Goal: Transaction & Acquisition: Book appointment/travel/reservation

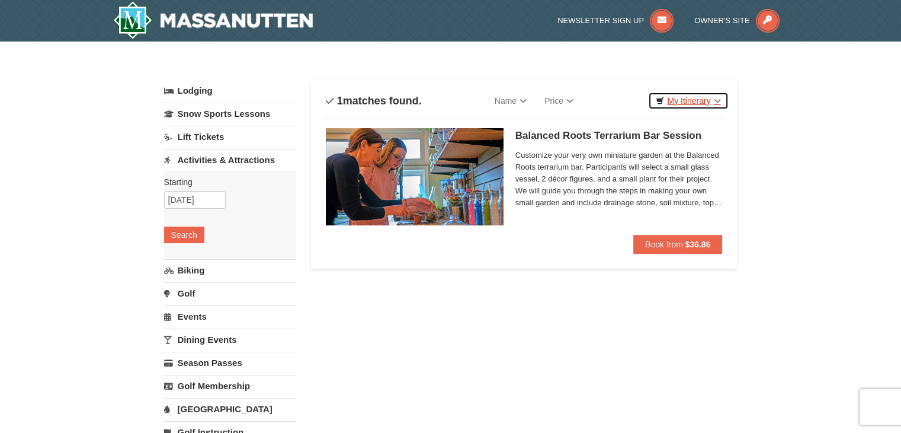
click at [687, 100] on link "My Itinerary" at bounding box center [688, 101] width 80 height 18
click at [716, 101] on link "My Itinerary" at bounding box center [688, 101] width 80 height 18
click at [696, 103] on link "My Itinerary" at bounding box center [688, 101] width 80 height 18
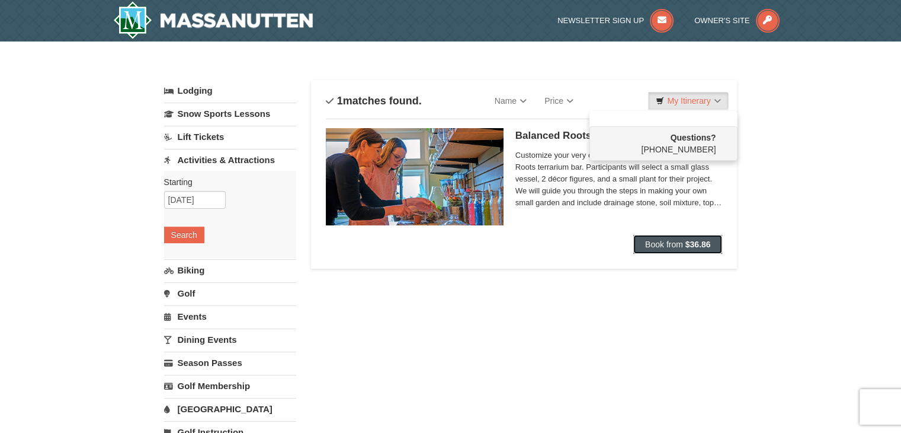
click at [681, 247] on span "Book from" at bounding box center [664, 243] width 38 height 9
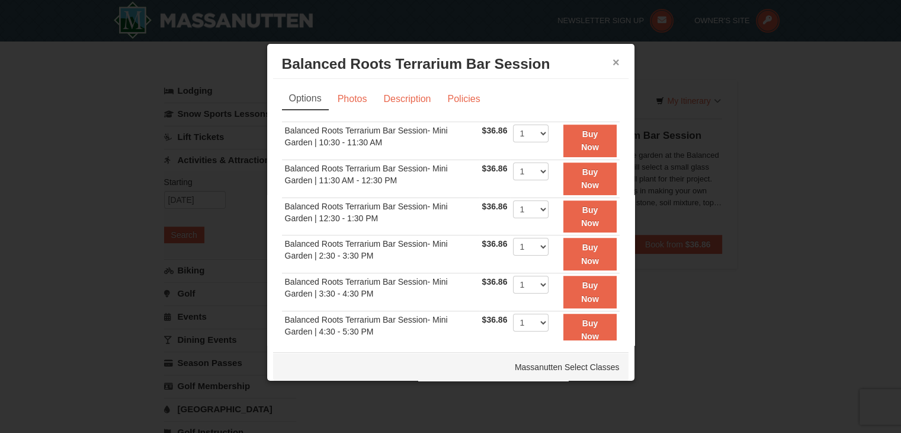
click at [613, 58] on button "×" at bounding box center [616, 62] width 7 height 12
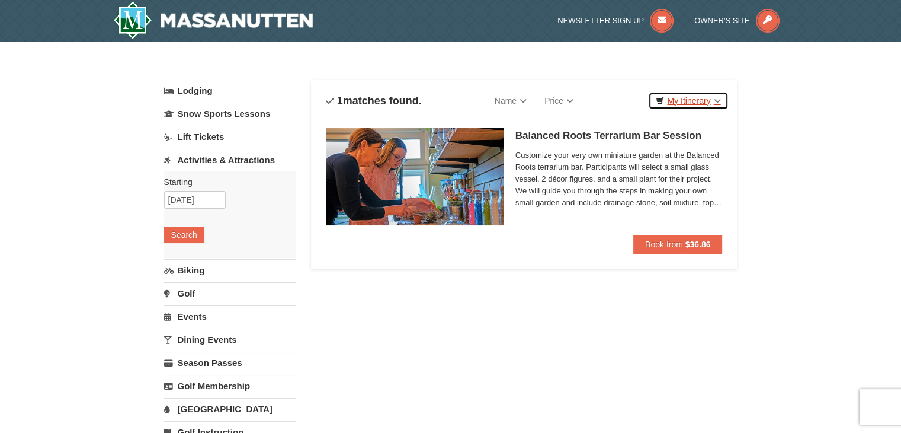
click at [674, 108] on link "My Itinerary" at bounding box center [688, 101] width 80 height 18
click at [678, 102] on link "My Itinerary" at bounding box center [688, 101] width 80 height 18
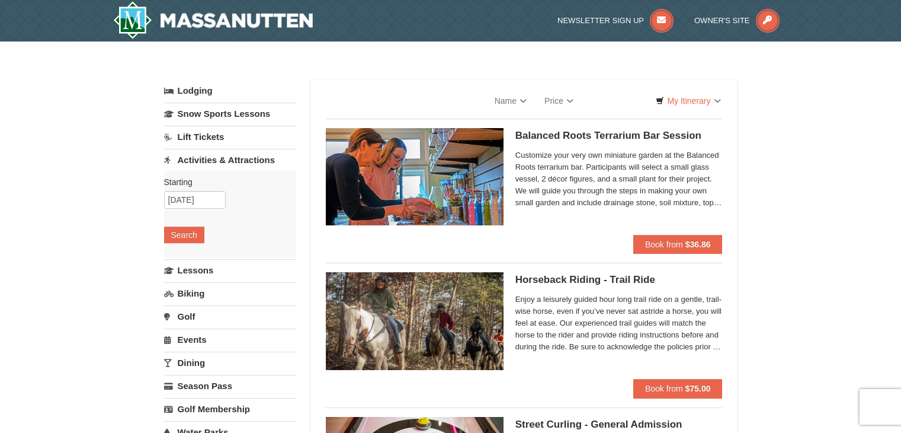
select select "9"
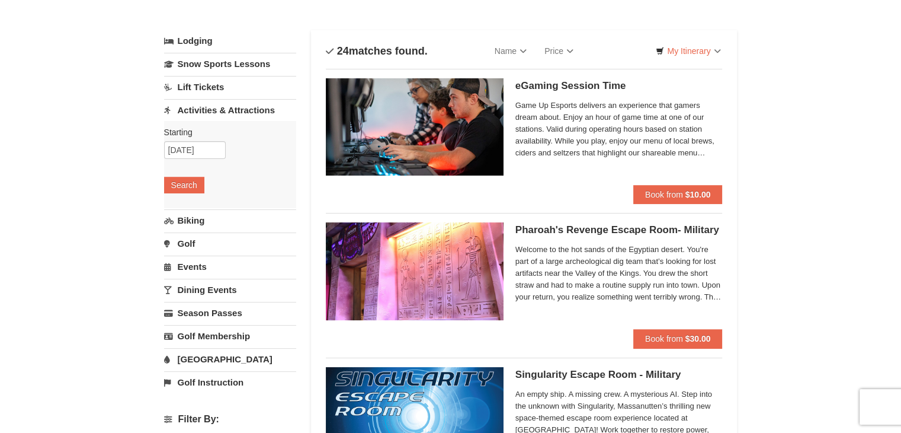
scroll to position [66, 0]
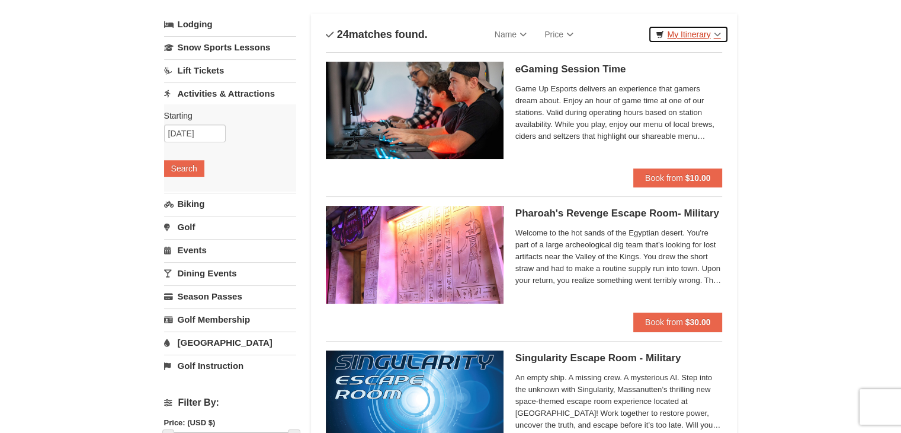
click at [697, 32] on link "My Itinerary" at bounding box center [688, 34] width 80 height 18
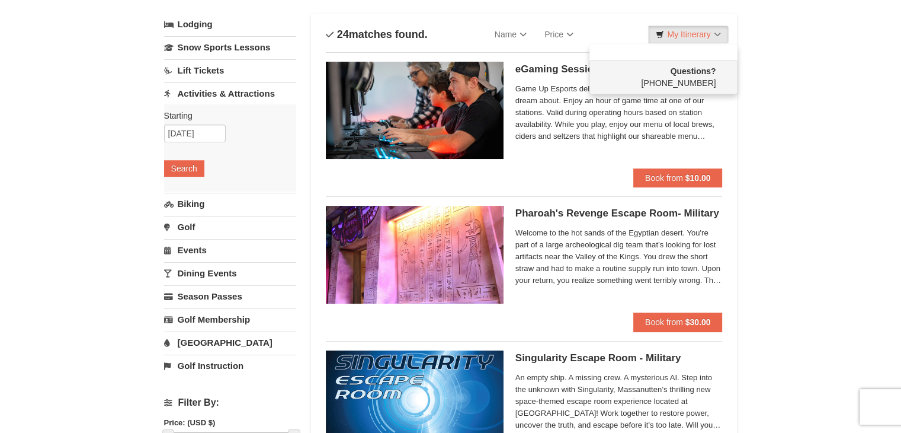
click at [684, 54] on li "Questions? 1-540-289-9441" at bounding box center [664, 69] width 148 height 50
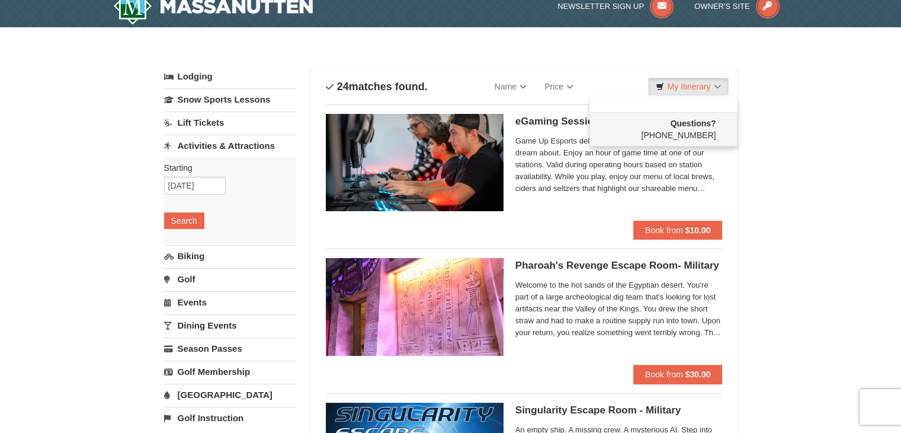
scroll to position [0, 0]
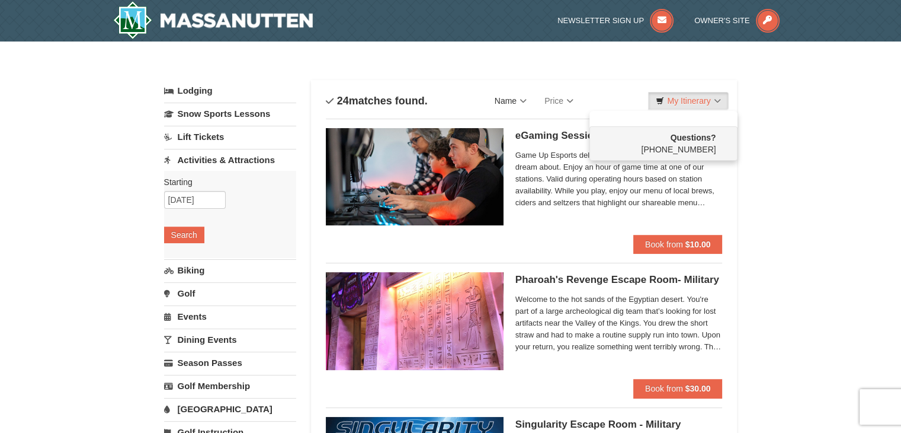
click at [523, 100] on link "Name" at bounding box center [511, 101] width 50 height 24
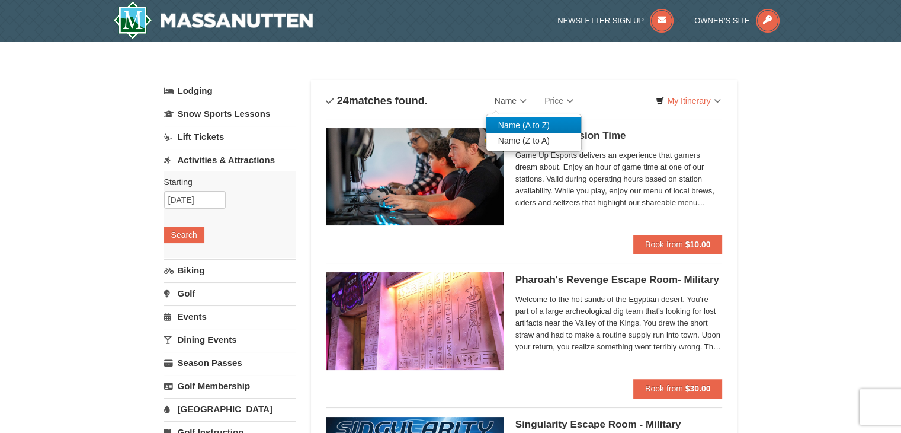
click at [517, 124] on link "Name (A to Z)" at bounding box center [533, 124] width 95 height 15
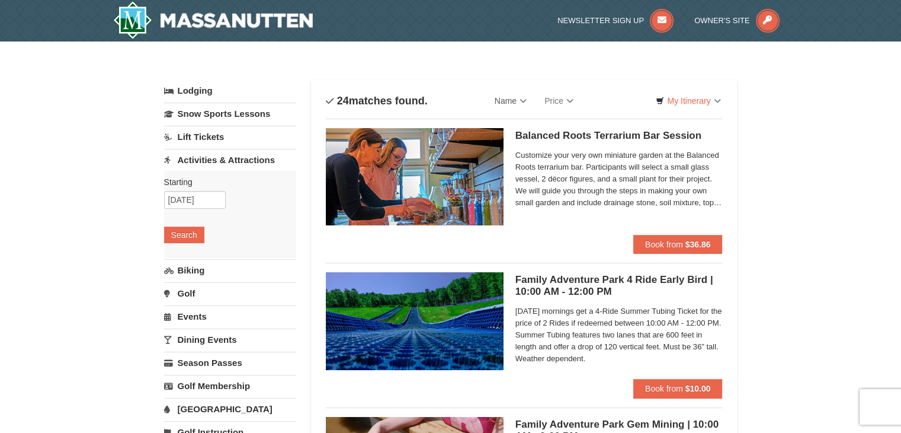
scroll to position [9, 0]
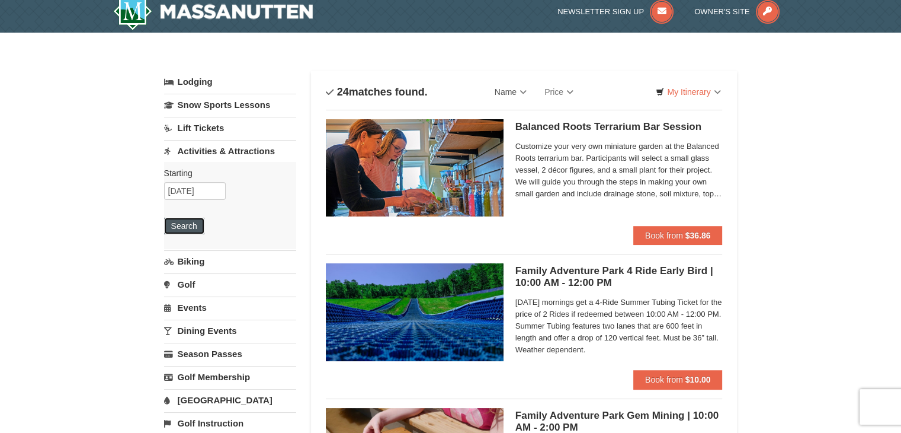
click at [180, 223] on button "Search" at bounding box center [184, 225] width 40 height 17
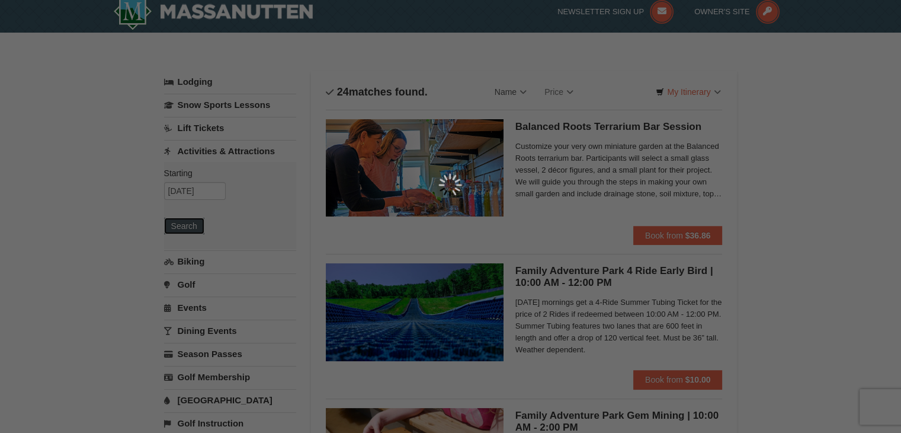
click at [180, 223] on div at bounding box center [450, 216] width 901 height 433
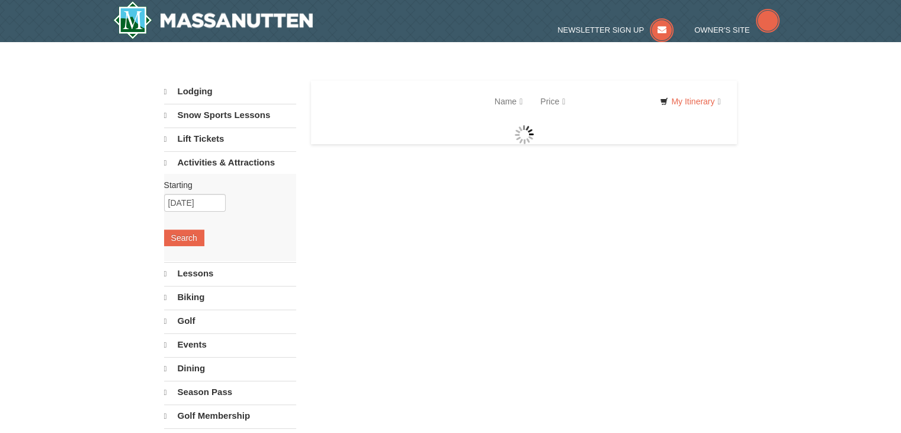
select select "9"
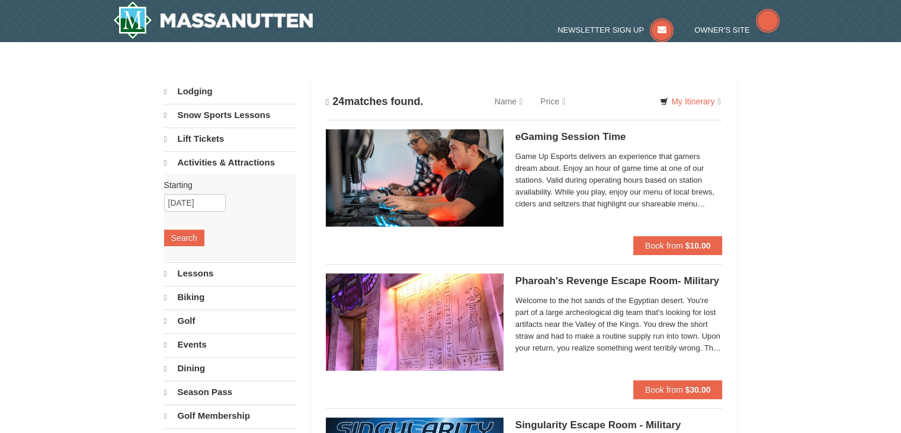
select select "9"
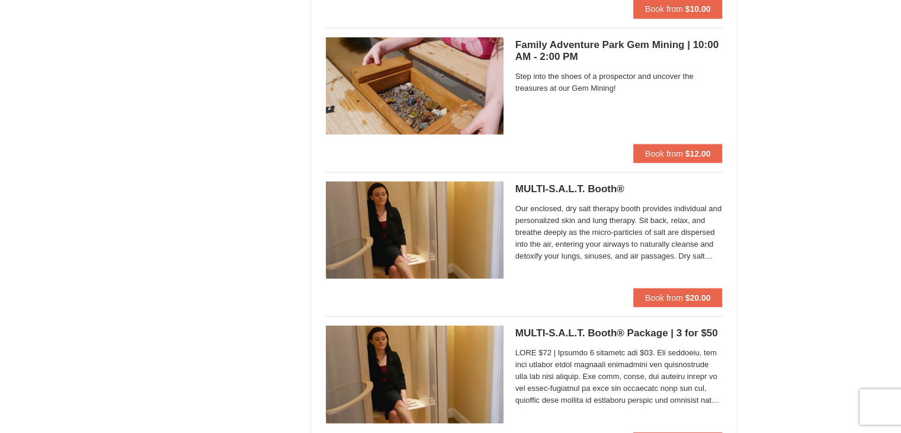
scroll to position [3128, 0]
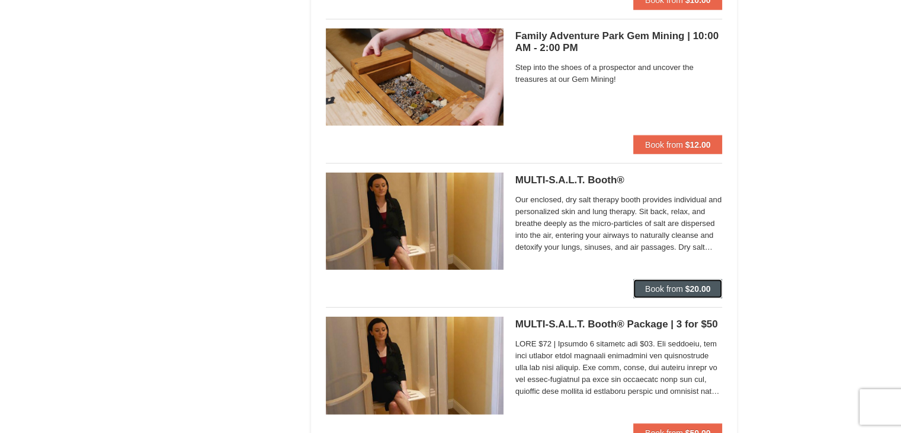
click at [648, 284] on span "Book from" at bounding box center [664, 288] width 38 height 9
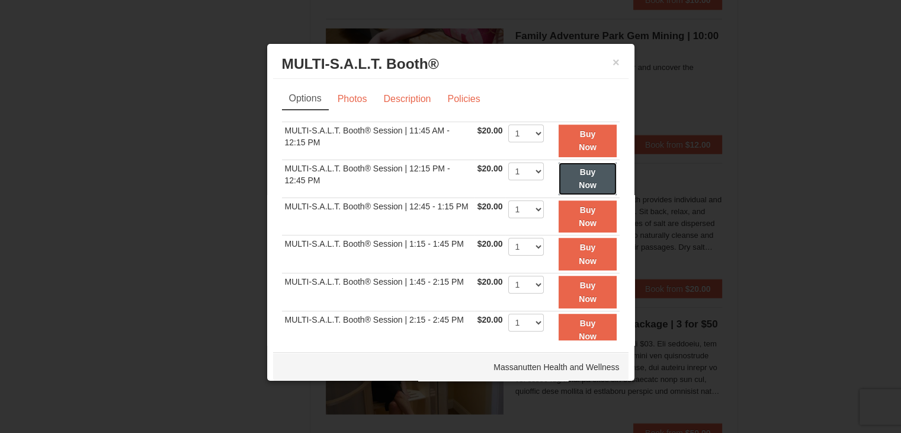
click at [579, 169] on strong "Buy Now" at bounding box center [588, 178] width 18 height 23
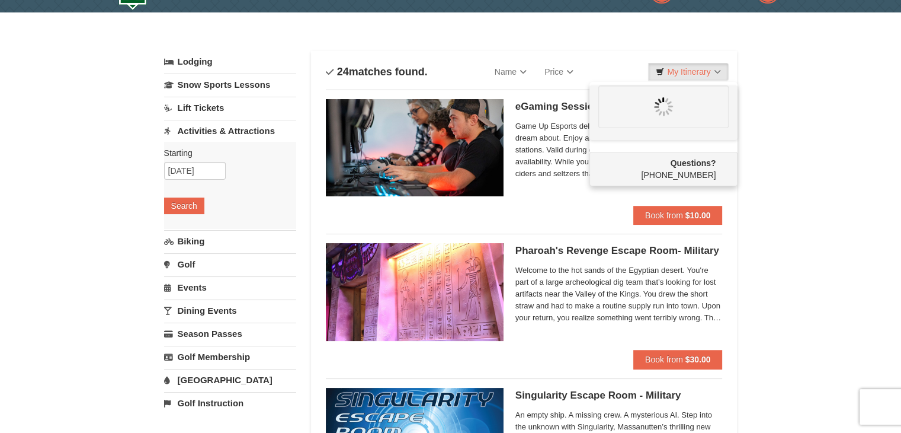
scroll to position [0, 0]
